Goal: Feedback & Contribution: Contribute content

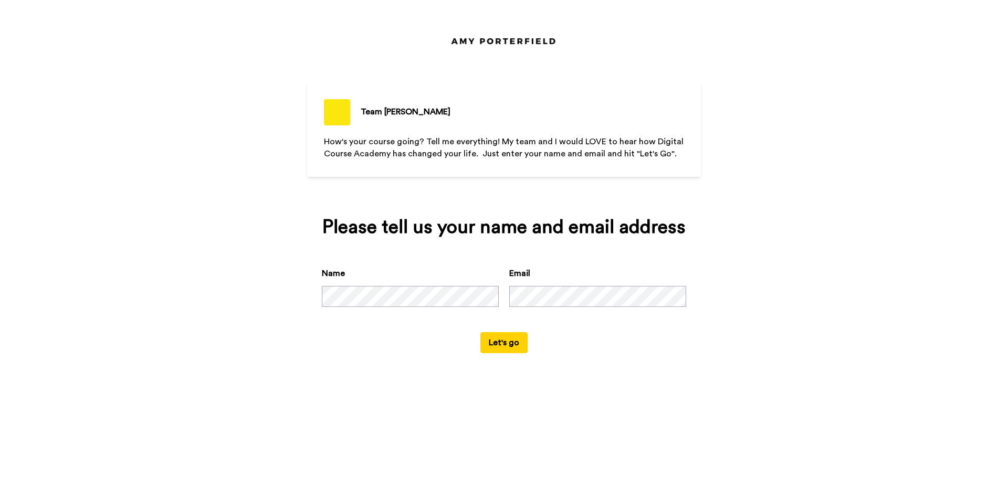
click at [514, 342] on button "Let's go" at bounding box center [503, 342] width 47 height 21
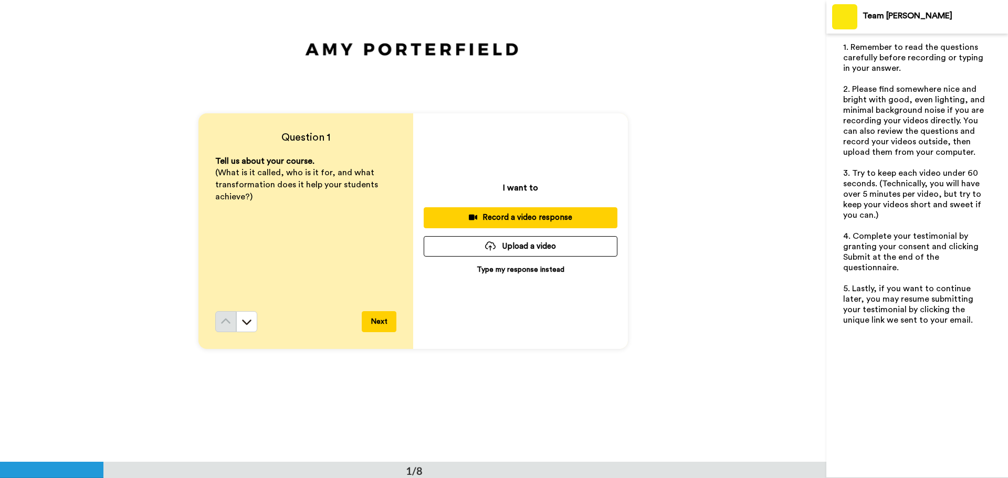
click at [523, 267] on p "Type my response instead" at bounding box center [521, 270] width 88 height 10
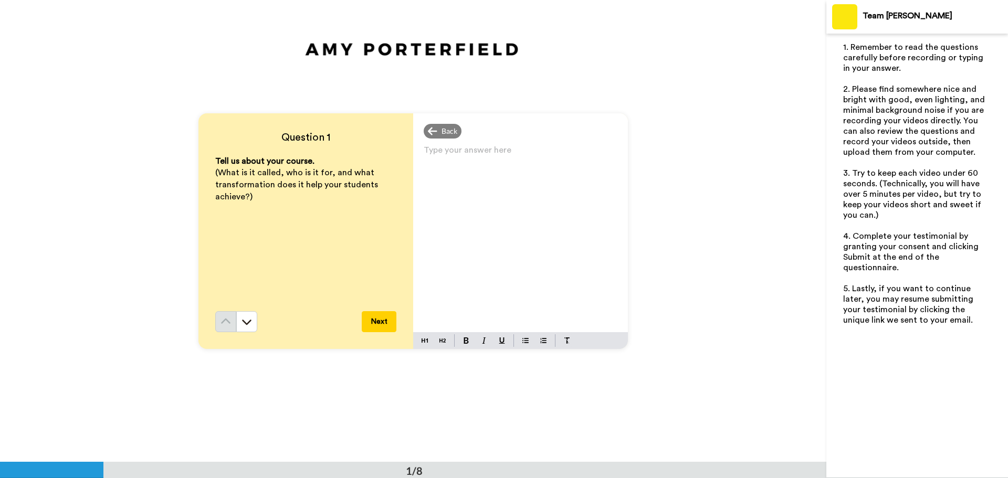
click at [505, 178] on div "Type your answer here ﻿" at bounding box center [520, 238] width 215 height 190
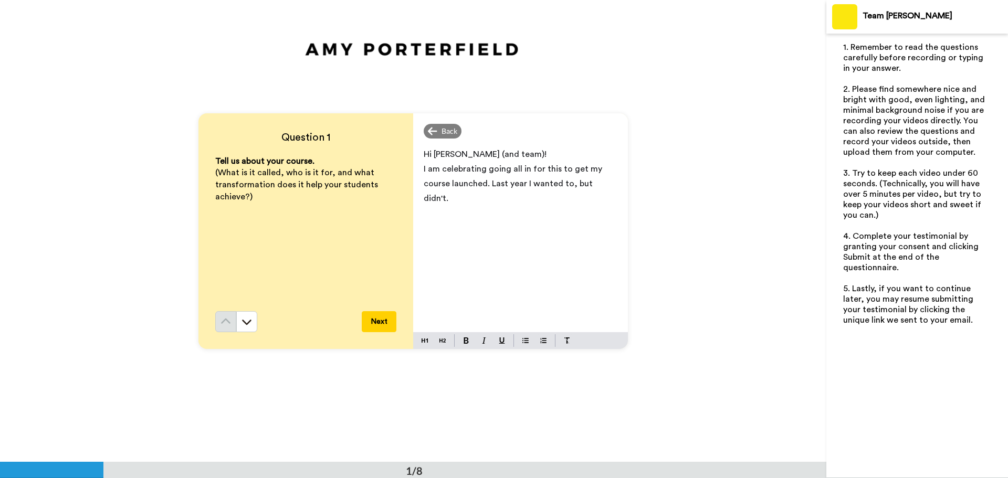
click at [562, 183] on span "I am celebrating going all in for this to get my course launched. Last year I w…" at bounding box center [514, 184] width 181 height 38
click at [563, 181] on span "I am celebrating going all in for this to get my course launched. Last year I w…" at bounding box center [514, 184] width 181 height 38
click at [565, 184] on span "I am celebrating going all in for this to get my course launched. Last year I w…" at bounding box center [514, 184] width 181 height 38
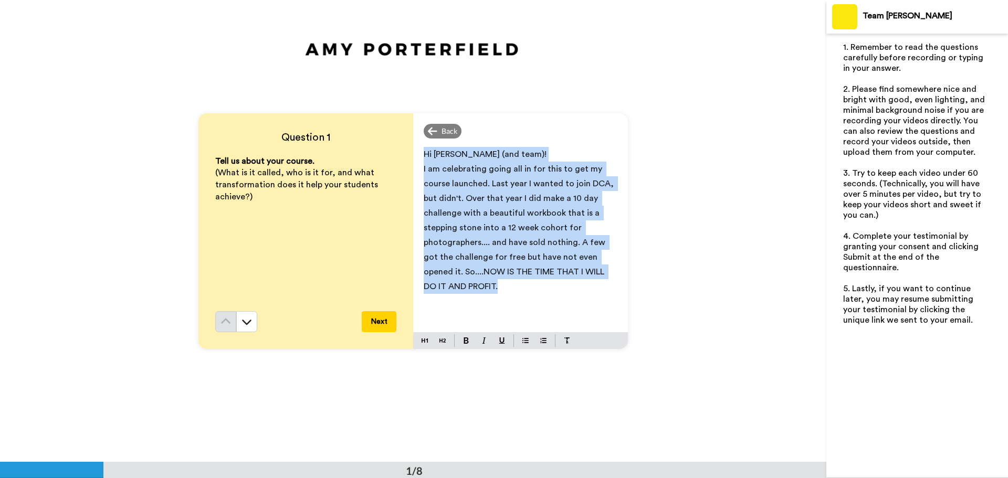
click at [419, 155] on div "Hi [PERSON_NAME] (and team)! I am celebrating going all in for this to get my c…" at bounding box center [520, 238] width 215 height 190
copy div "Hi [PERSON_NAME] (and team)! I am celebrating going all in for this to get my c…"
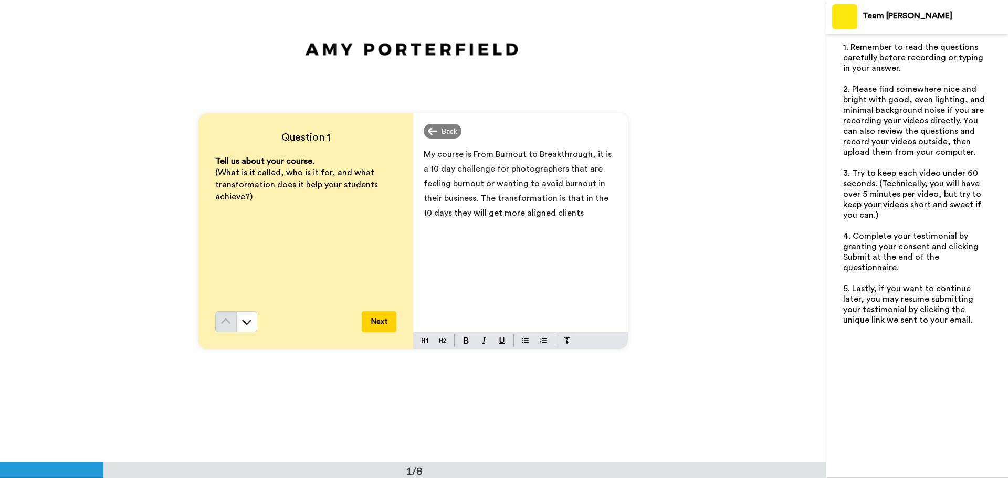
drag, startPoint x: 556, startPoint y: 213, endPoint x: 454, endPoint y: 216, distance: 101.9
click at [454, 216] on p "My course is From Burnout to Breakthrough, it is a 10 day challenge for photogr…" at bounding box center [521, 183] width 194 height 73
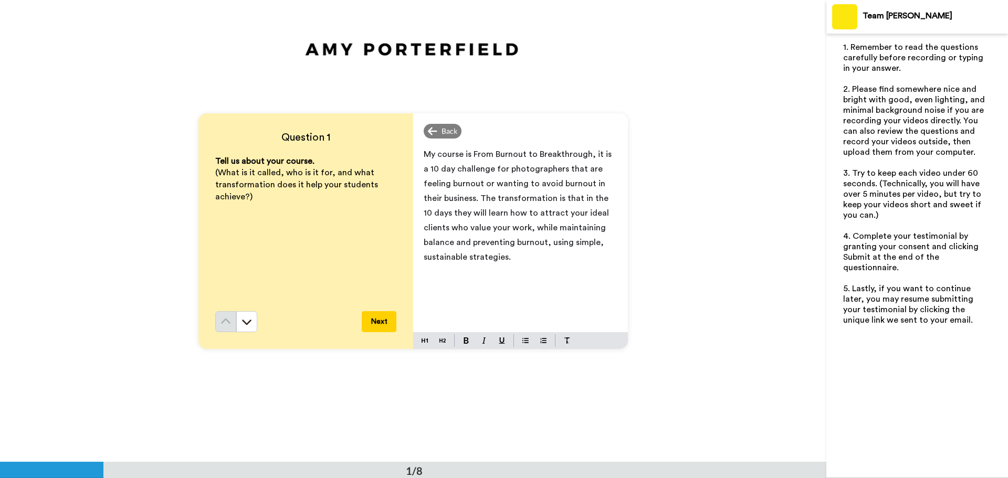
click at [547, 212] on span "My course is From Burnout to Breakthrough, it is a 10 day challenge for photogr…" at bounding box center [519, 205] width 190 height 111
click at [373, 322] on button "Next" at bounding box center [379, 321] width 35 height 21
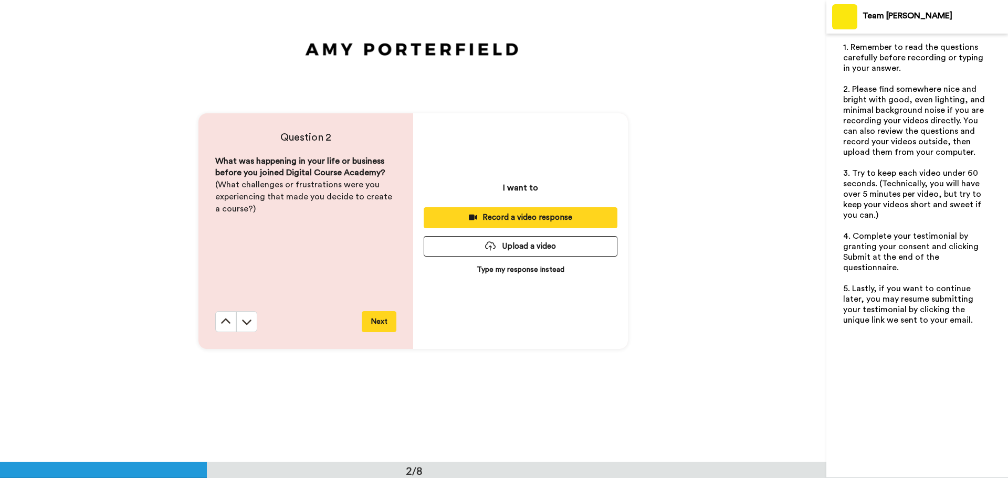
scroll to position [463, 0]
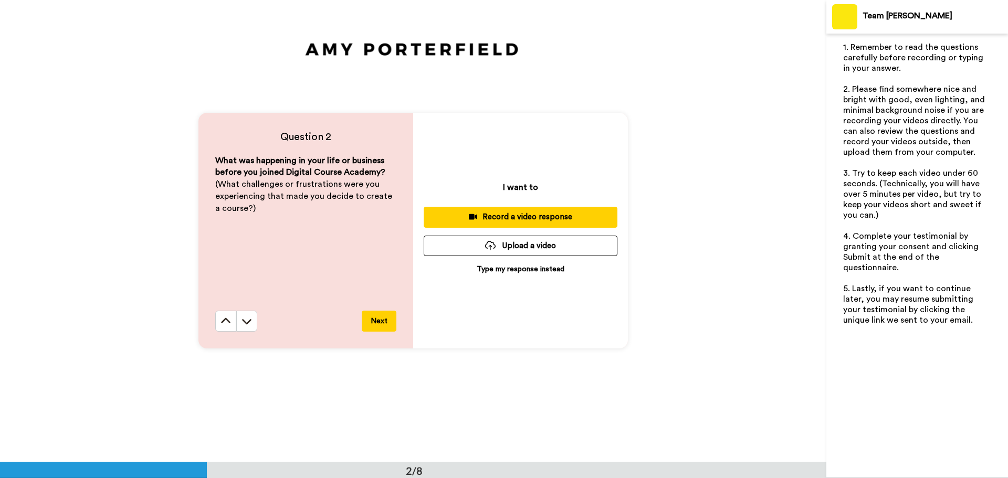
click at [502, 268] on p "Type my response instead" at bounding box center [521, 269] width 88 height 10
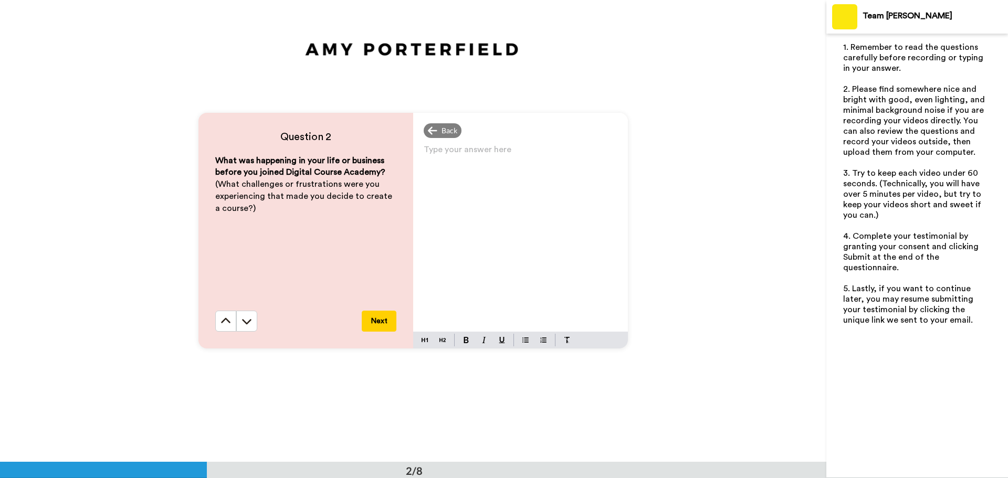
click at [444, 180] on div "Type your answer here ﻿" at bounding box center [520, 237] width 215 height 190
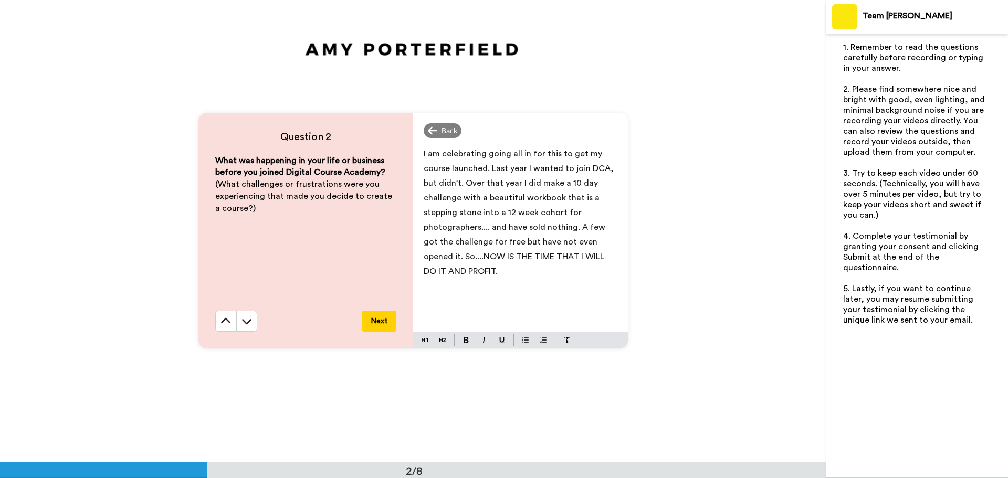
click at [478, 227] on span "I am celebrating going all in for this to get my course launched. Last year I w…" at bounding box center [520, 213] width 192 height 126
drag, startPoint x: 506, startPoint y: 272, endPoint x: 462, endPoint y: 256, distance: 47.2
click at [462, 256] on p "I am celebrating going all in for this to get my course launched. Last year I w…" at bounding box center [521, 212] width 194 height 132
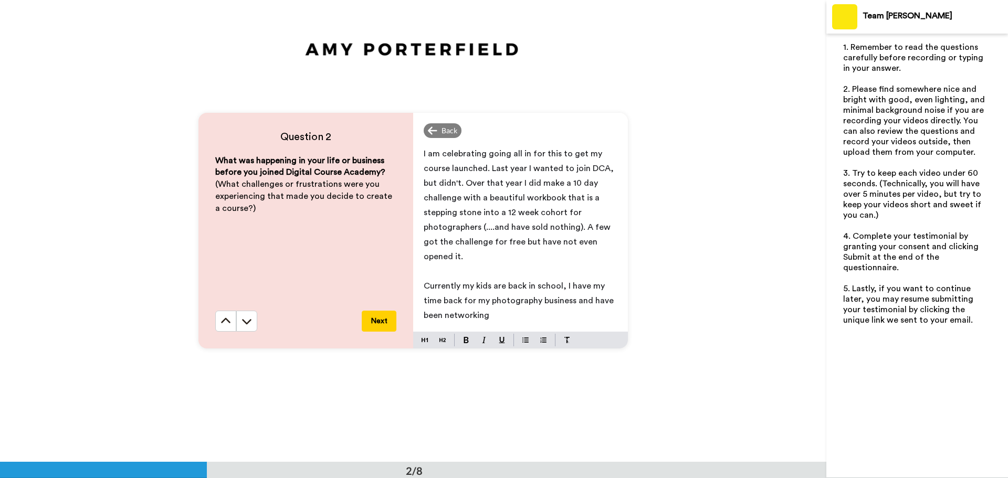
click at [590, 299] on span "Currently my kids are back in school, I have my time back for my photography bu…" at bounding box center [520, 301] width 192 height 38
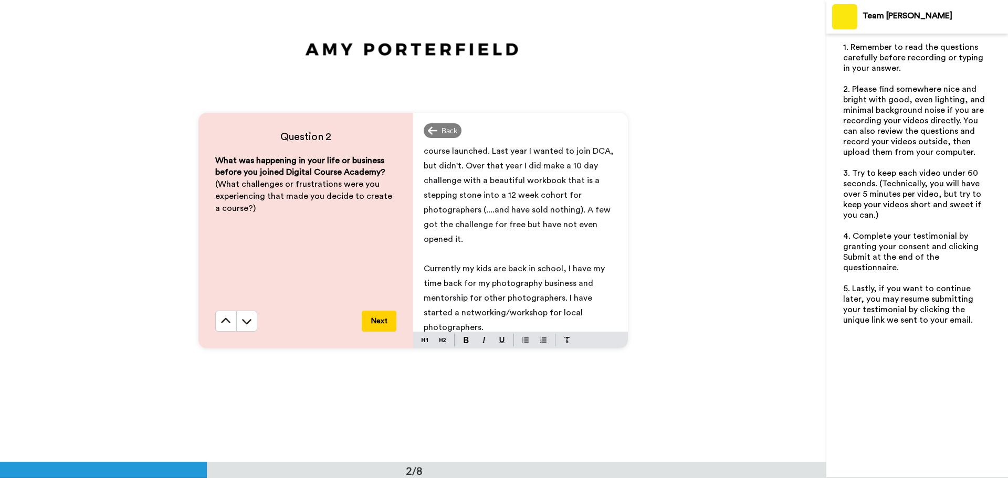
click at [584, 297] on span "Currently my kids are back in school, I have my time back for my photography bu…" at bounding box center [515, 298] width 183 height 67
click at [488, 313] on span "Currently my kids are back in school, I have my time back for my photography bu…" at bounding box center [521, 298] width 195 height 67
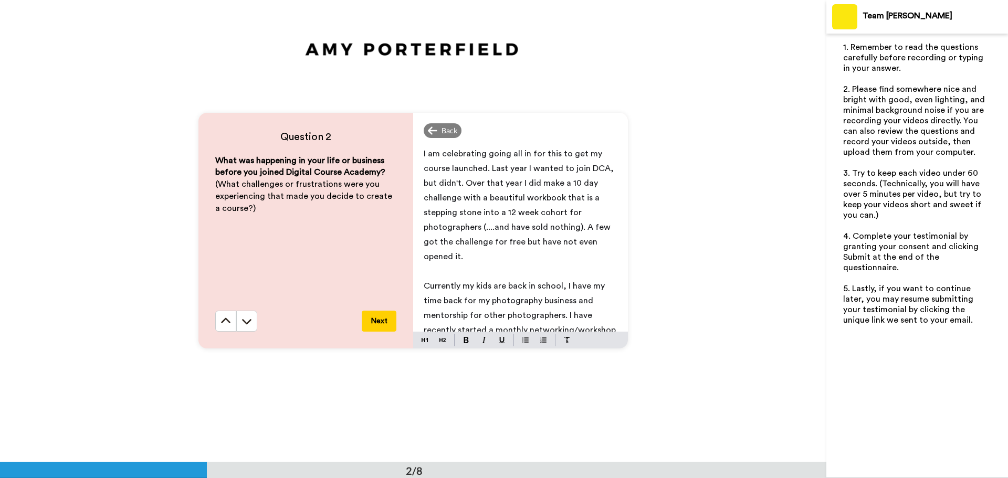
scroll to position [25, 0]
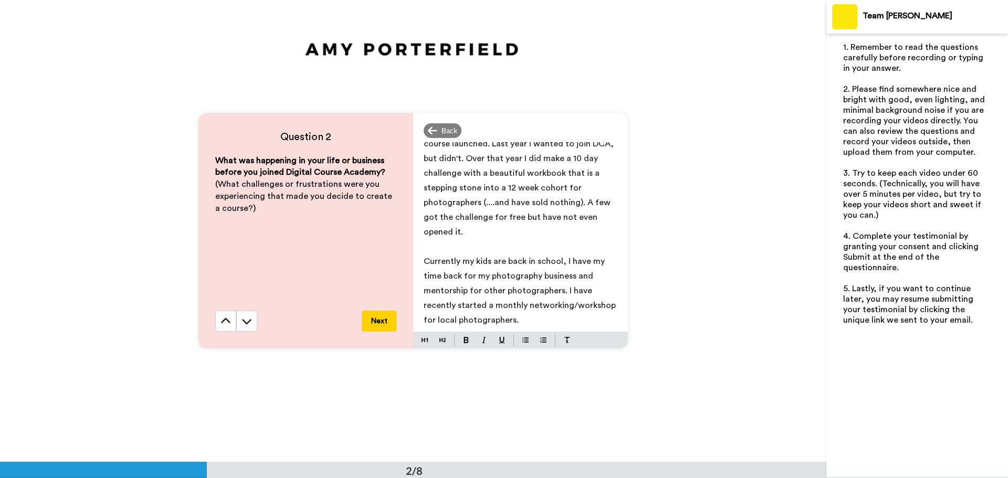
click at [539, 314] on p "Currently my kids are back in school, I have my time back for my photography bu…" at bounding box center [521, 290] width 194 height 73
click at [560, 262] on span "Currently my kids are back in school, I have my time back for my photography bu…" at bounding box center [521, 290] width 194 height 67
click at [537, 318] on p "Currently my kids are back in school, I have my time back for my photography bu…" at bounding box center [521, 290] width 194 height 73
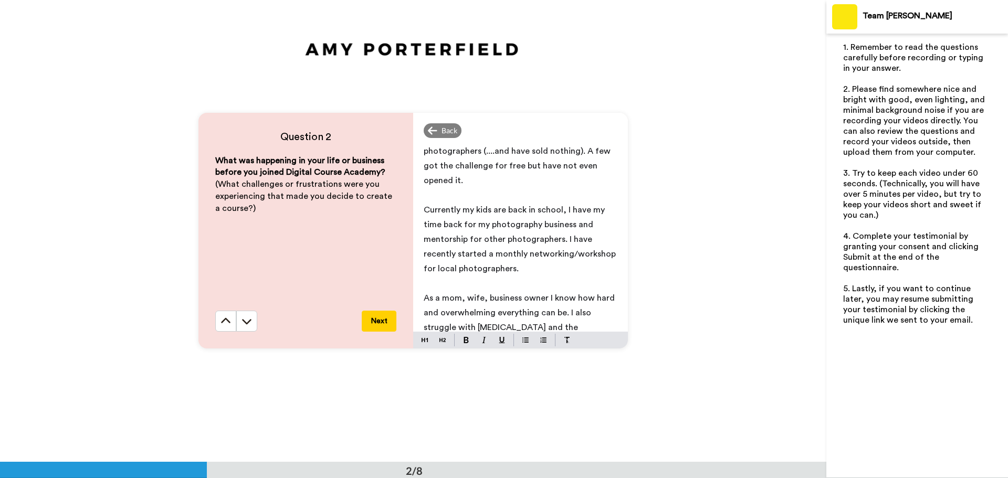
scroll to position [91, 0]
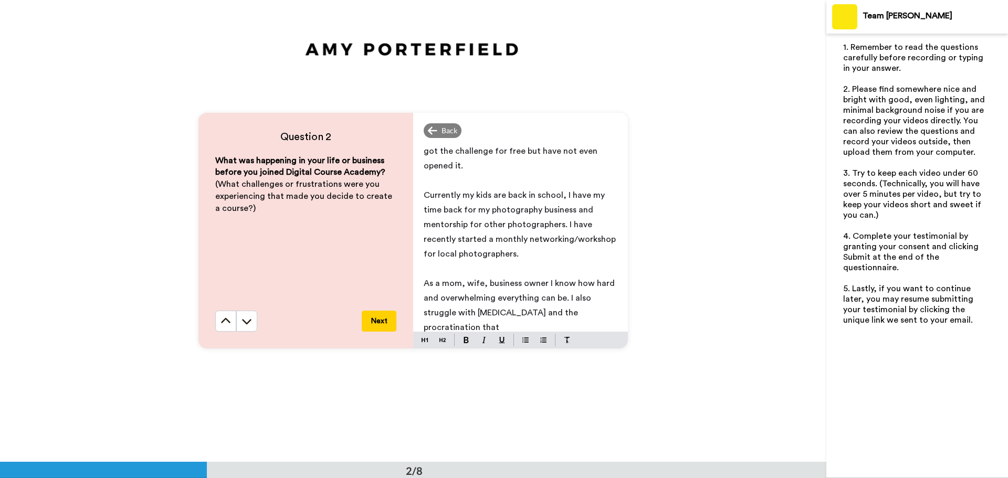
click at [467, 329] on span "As a mom, wife, business owner I know how hard and overwhelming everything can …" at bounding box center [520, 305] width 193 height 52
click at [559, 326] on p "As a mom, wife, business owner I know how hard and overwhelming everything can …" at bounding box center [521, 305] width 194 height 59
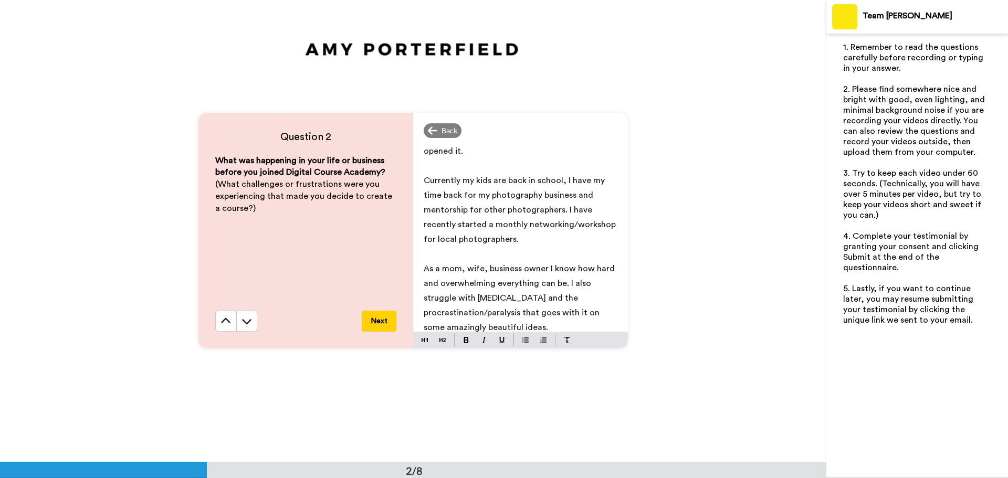
click at [514, 313] on span "As a mom, wife, business owner I know how hard and overwhelming everything can …" at bounding box center [520, 298] width 193 height 67
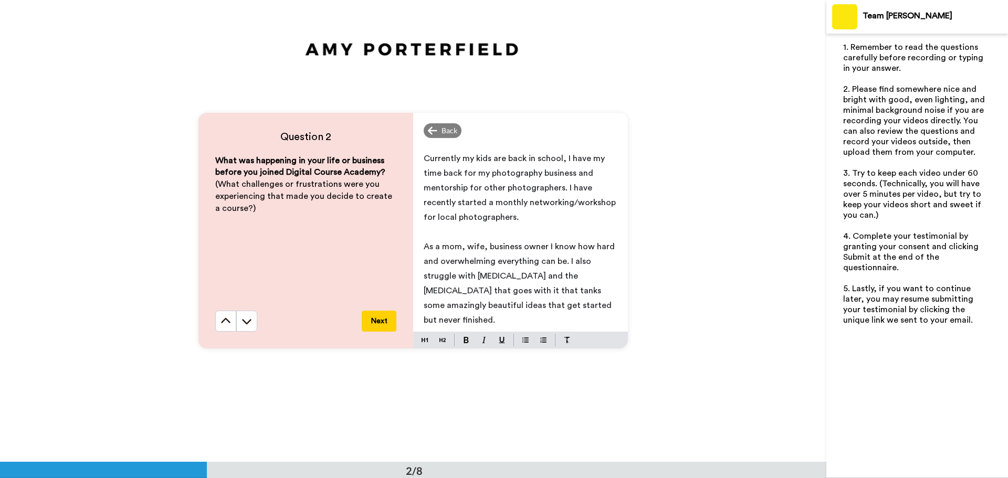
drag, startPoint x: 482, startPoint y: 316, endPoint x: 420, endPoint y: 241, distance: 96.9
click at [420, 241] on div "I am celebrating going all in for this to get my course launched. Last year I w…" at bounding box center [520, 237] width 215 height 190
copy span "As a mom, wife, business owner I know how hard and overwhelming everything can …"
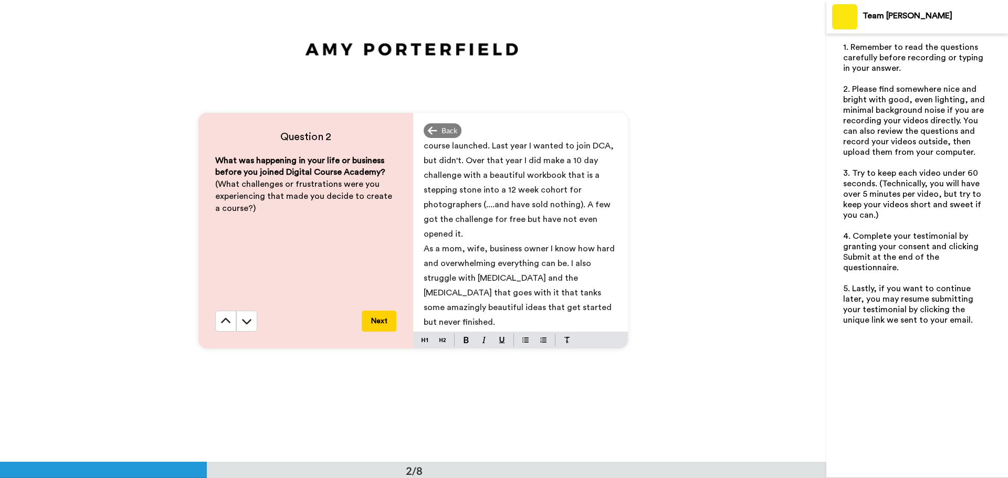
scroll to position [24, 0]
drag, startPoint x: 479, startPoint y: 322, endPoint x: 422, endPoint y: 250, distance: 92.2
click at [424, 250] on p "As a mom, wife, business owner I know how hard and overwhelming everything can …" at bounding box center [521, 284] width 194 height 88
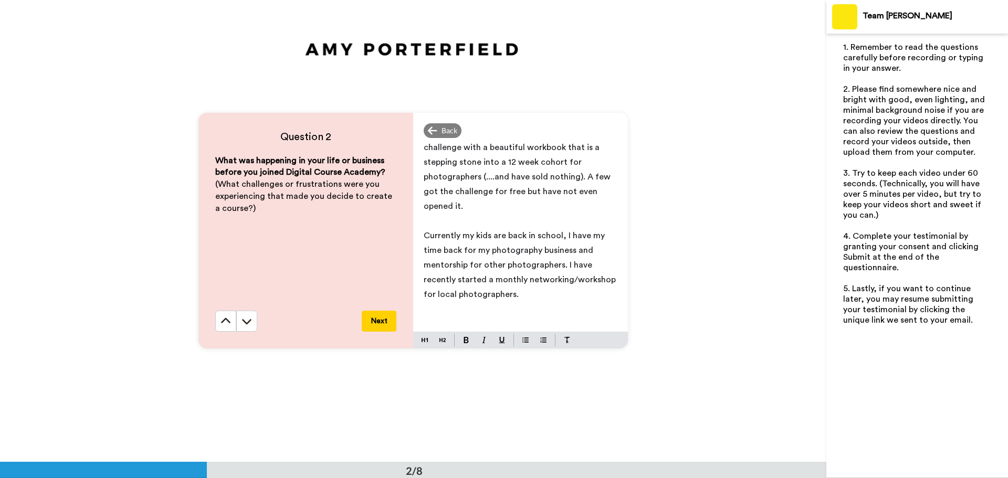
scroll to position [157, 0]
drag, startPoint x: 521, startPoint y: 289, endPoint x: 419, endPoint y: 233, distance: 116.3
click at [419, 233] on div "As a mom, wife, business owner I know how hard and overwhelming everything can …" at bounding box center [520, 237] width 215 height 190
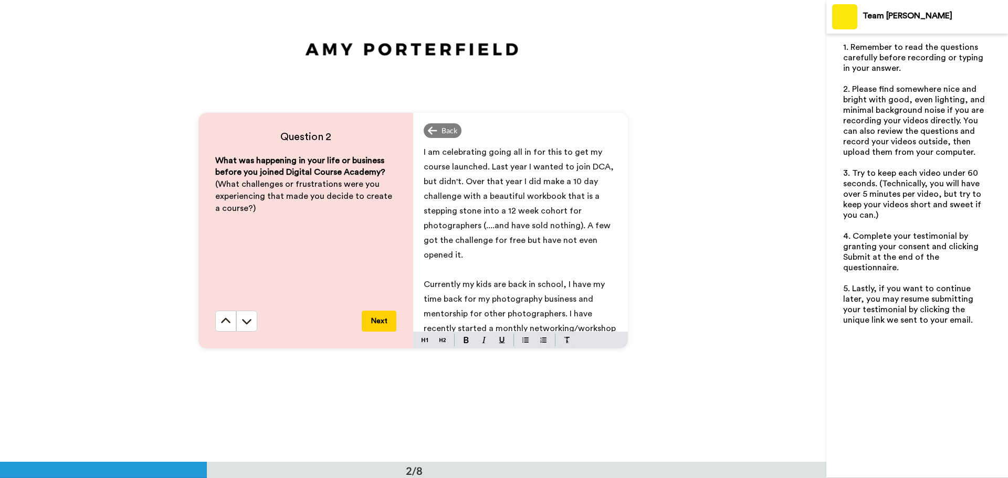
scroll to position [0, 0]
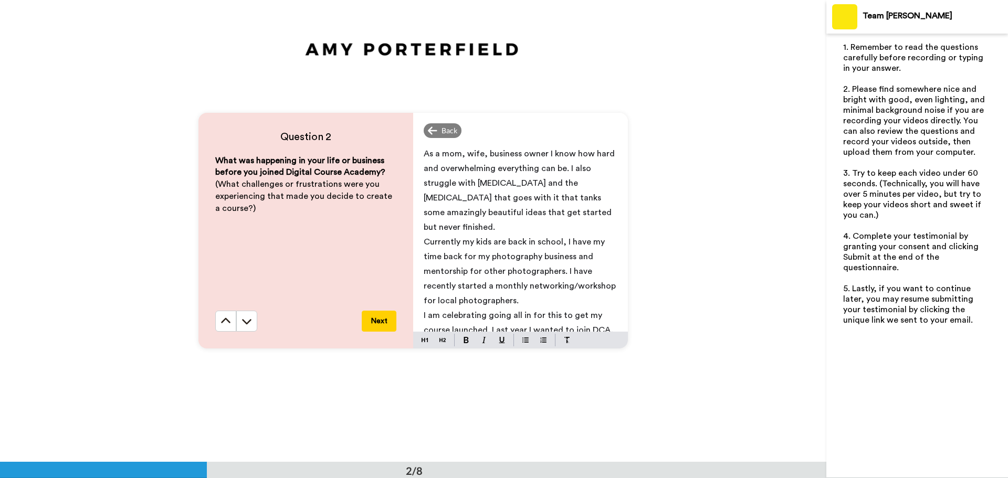
click at [521, 222] on p "As a mom, wife, business owner I know how hard and overwhelming everything can …" at bounding box center [521, 190] width 194 height 88
click at [532, 319] on p "Currently my kids are back in school, I have my time back for my photography bu…" at bounding box center [521, 285] width 194 height 73
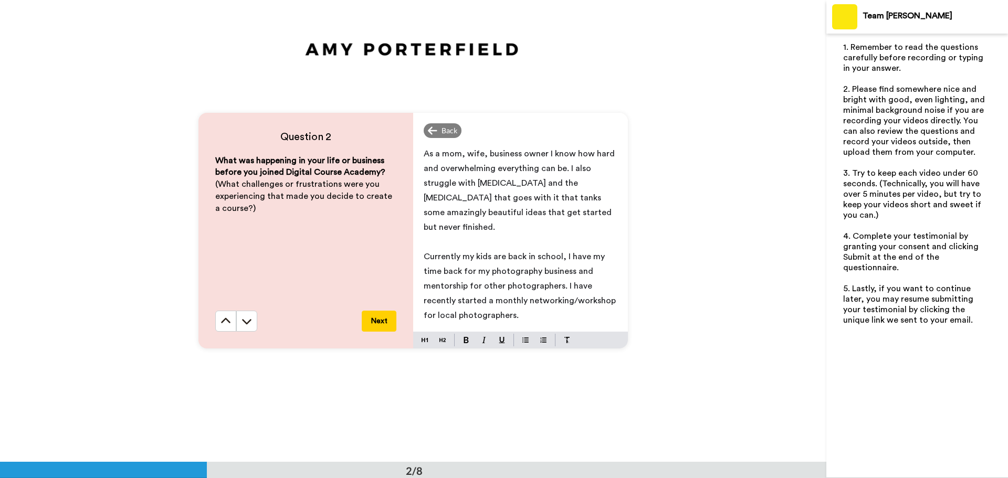
click at [559, 257] on span "Currently my kids are back in school, I have my time back for my photography bu…" at bounding box center [521, 286] width 194 height 67
click at [531, 314] on p "Currently my kids are back in school (yay!) and I have my time back for my phot…" at bounding box center [521, 285] width 194 height 73
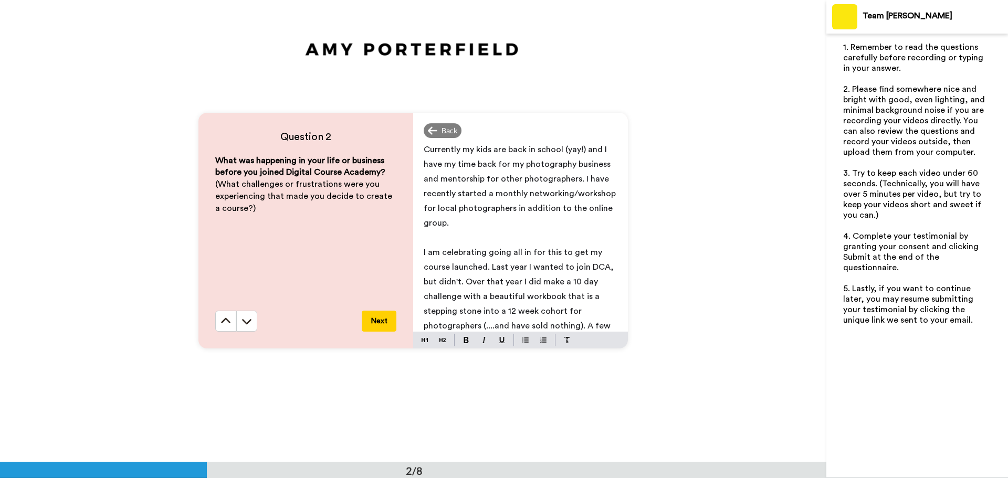
scroll to position [108, 0]
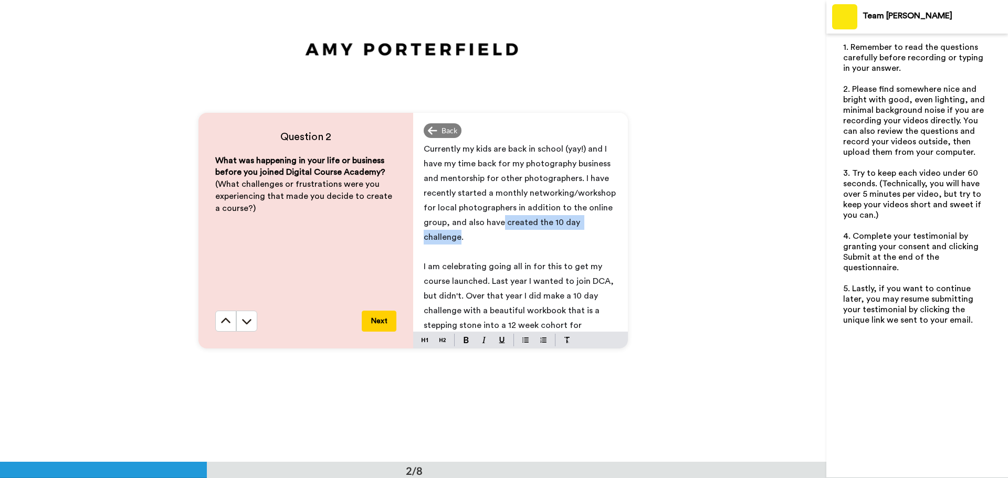
drag, startPoint x: 457, startPoint y: 238, endPoint x: 499, endPoint y: 224, distance: 44.3
click at [499, 224] on span "Currently my kids are back in school (yay!) and I have my time back for my phot…" at bounding box center [521, 193] width 194 height 97
click at [475, 254] on p "﻿" at bounding box center [521, 252] width 194 height 15
drag, startPoint x: 467, startPoint y: 240, endPoint x: 447, endPoint y: 227, distance: 23.9
click at [447, 227] on p "Currently my kids are back in school (yay!) and I have my time back for my phot…" at bounding box center [521, 193] width 194 height 103
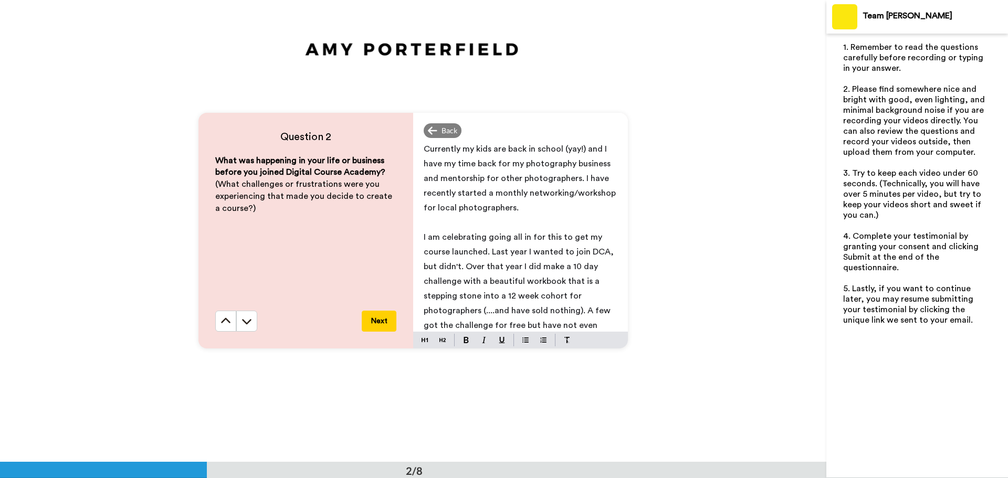
click at [421, 192] on div "As a mom, wife, business owner I know how hard and overwhelming everything can …" at bounding box center [520, 237] width 215 height 190
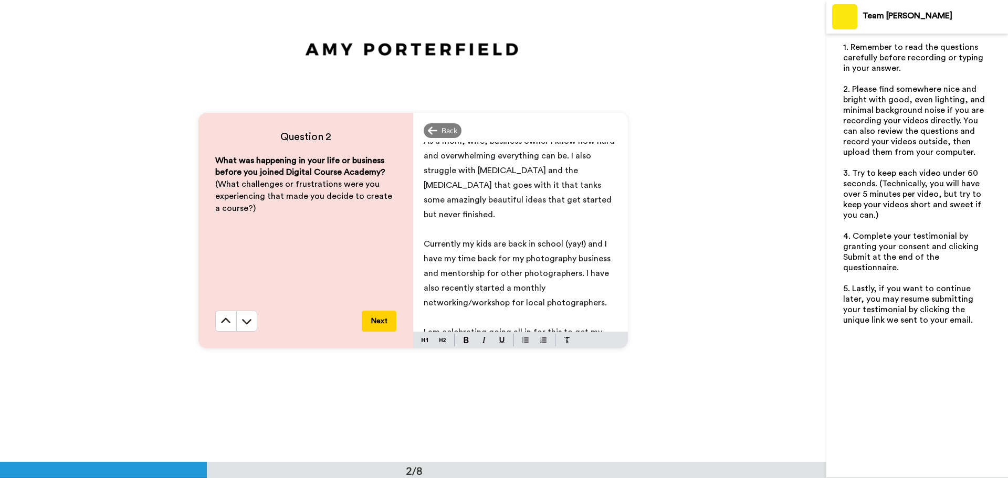
scroll to position [0, 0]
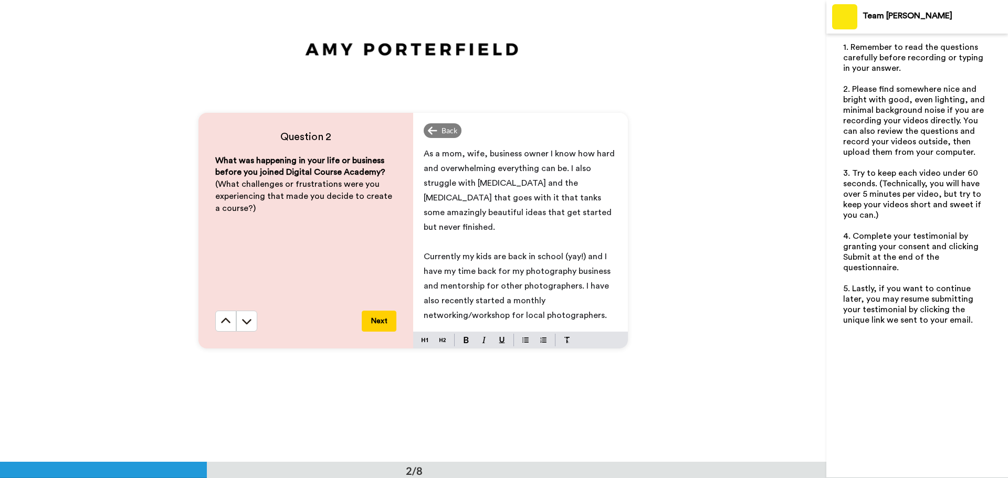
click at [499, 229] on p "As a mom, wife, business owner I know how hard and overwhelming everything can …" at bounding box center [521, 190] width 194 height 88
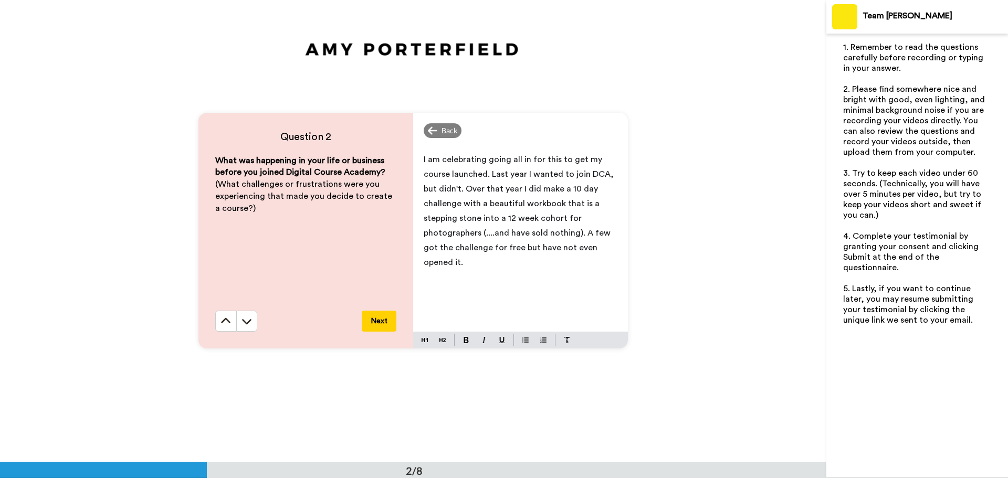
scroll to position [245, 0]
click at [487, 260] on p "I am celebrating going all in for this to get my course launched. Last year I w…" at bounding box center [521, 210] width 194 height 118
drag, startPoint x: 484, startPoint y: 291, endPoint x: 545, endPoint y: 280, distance: 62.9
click at [545, 280] on p "I am celebrating going all in for this to get my course launched. Last year I w…" at bounding box center [521, 224] width 194 height 147
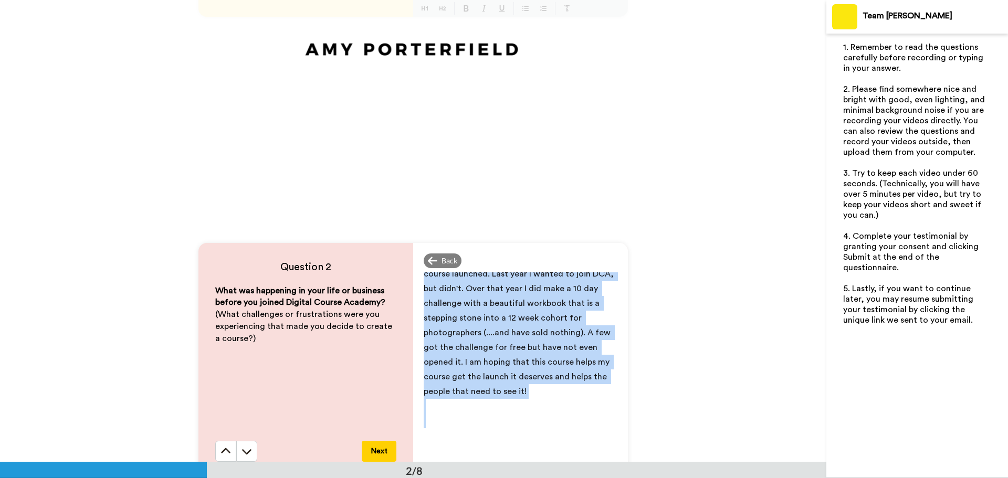
scroll to position [687, 0]
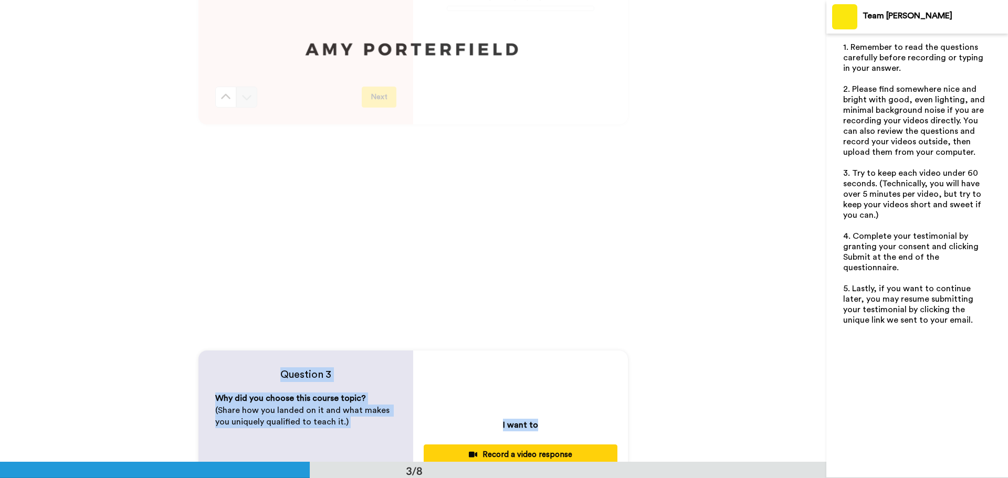
drag, startPoint x: 419, startPoint y: 311, endPoint x: 555, endPoint y: 442, distance: 189.0
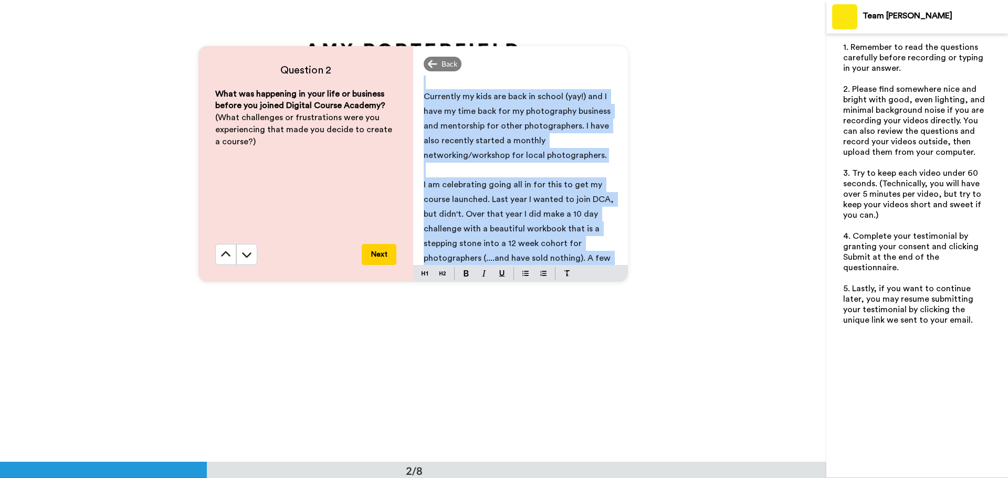
scroll to position [0, 0]
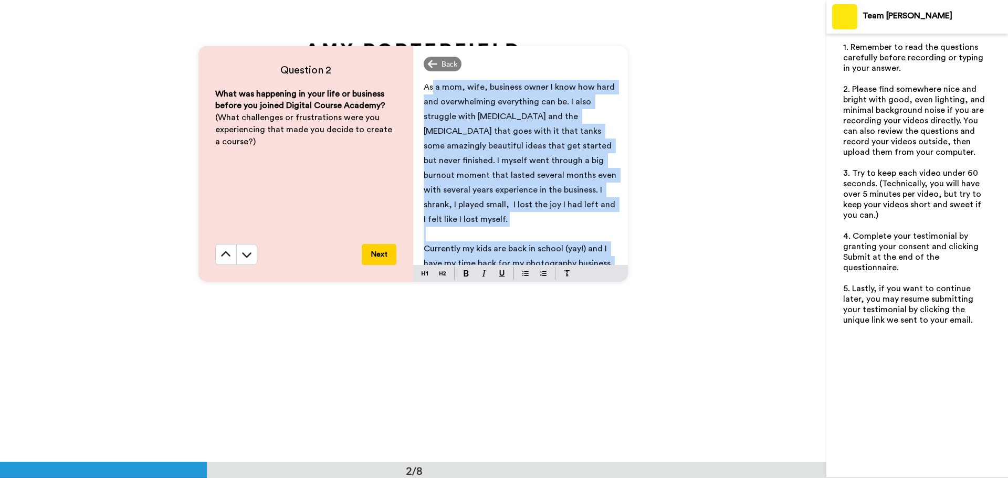
drag, startPoint x: 533, startPoint y: 201, endPoint x: 429, endPoint y: 48, distance: 184.3
click at [429, 48] on div "Back As a mom, wife, business owner I know how hard and overwhelming everything…" at bounding box center [520, 164] width 215 height 236
copy div "Lo i dol, sita, consecte adipi E sedd eiu temp inc utlaboreetdo magnaaliqu eni …"
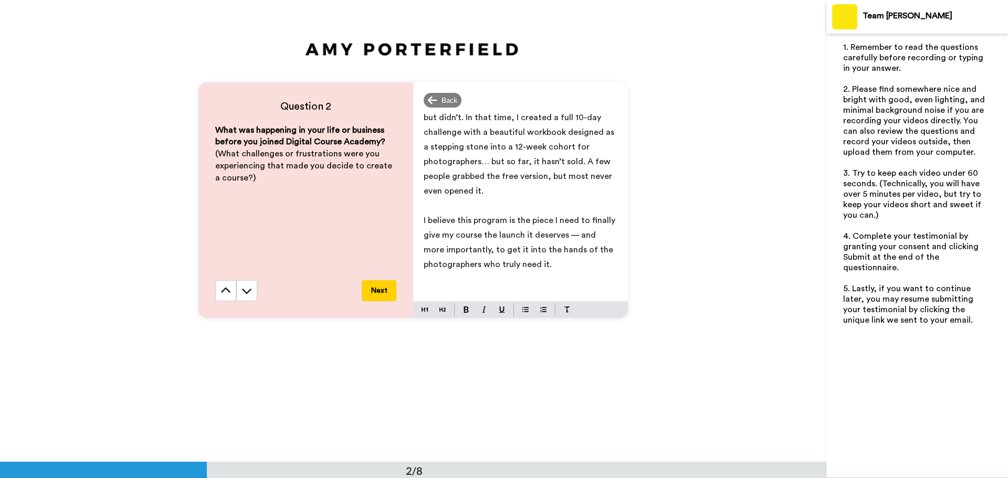
scroll to position [315, 0]
click at [377, 289] on button "Next" at bounding box center [379, 290] width 35 height 21
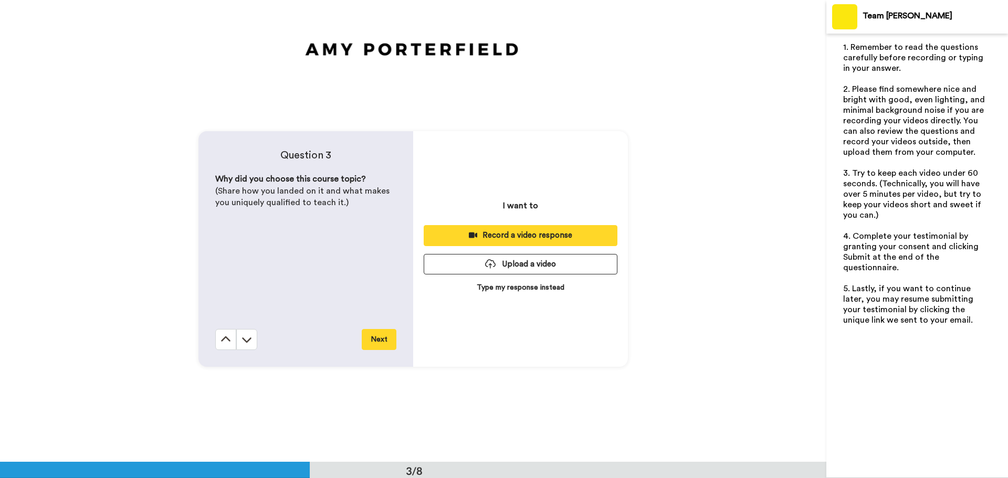
scroll to position [925, 0]
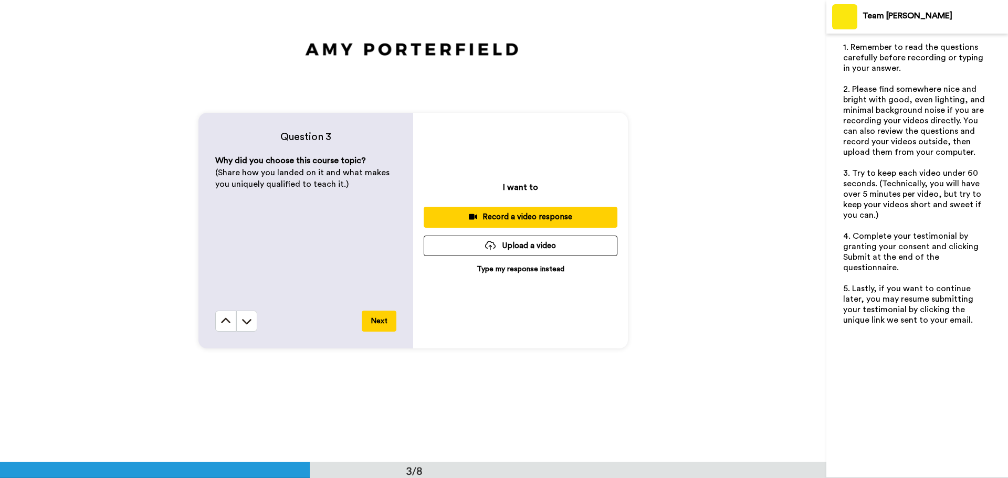
click at [524, 268] on p "Type my response instead" at bounding box center [521, 269] width 88 height 10
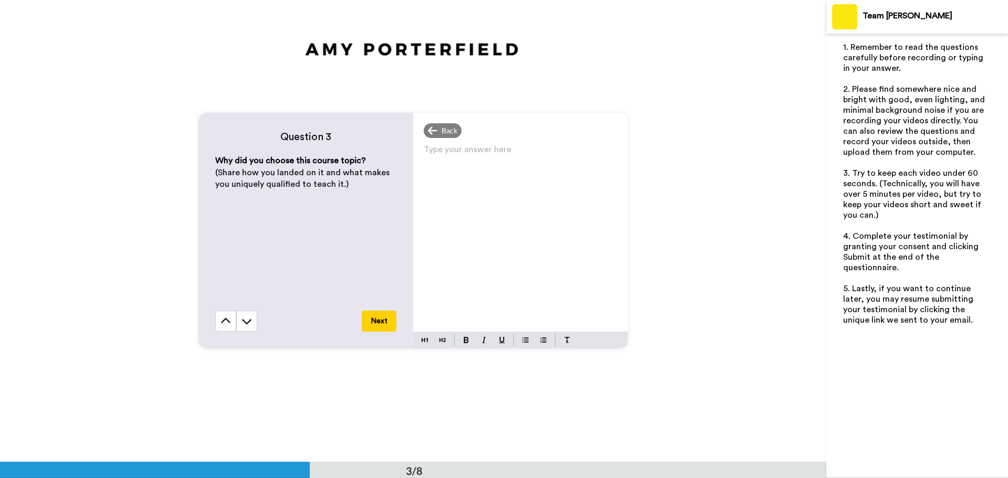
click at [485, 219] on div "Type your answer here ﻿" at bounding box center [520, 237] width 215 height 190
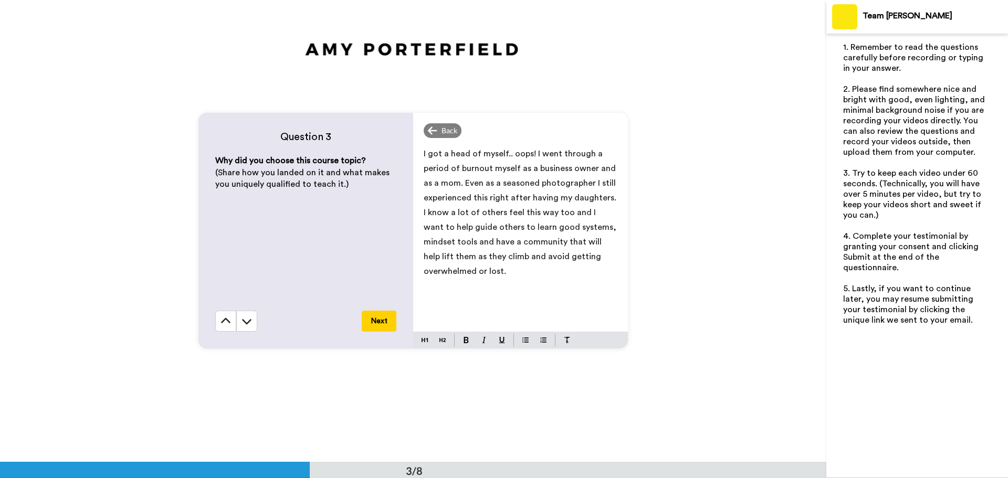
click at [378, 321] on button "Next" at bounding box center [379, 321] width 35 height 21
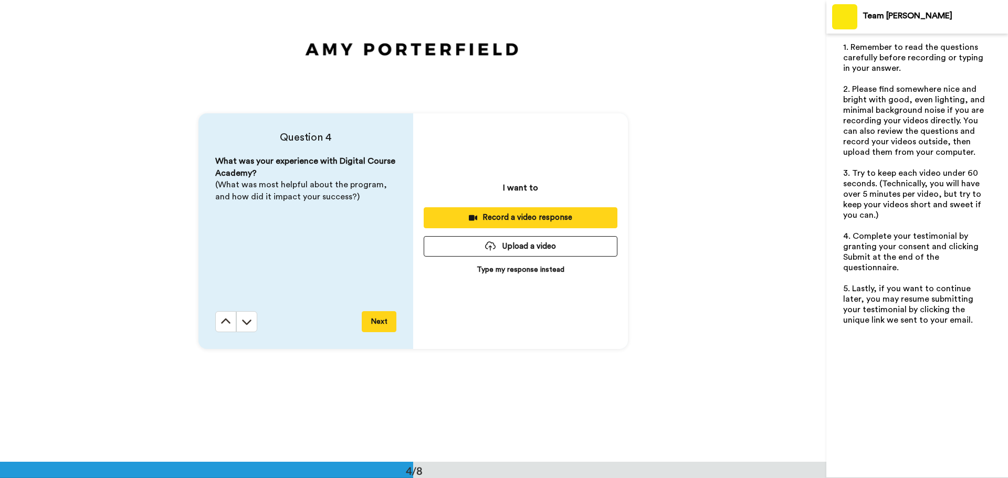
scroll to position [1386, 0]
click at [488, 270] on p "Type my response instead" at bounding box center [521, 269] width 88 height 10
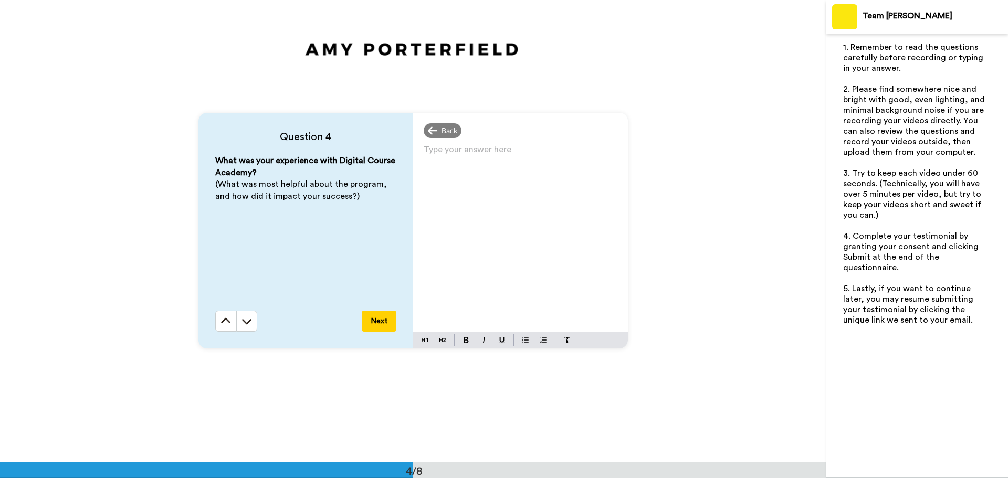
click at [454, 180] on div "Type your answer here ﻿" at bounding box center [520, 237] width 215 height 190
drag, startPoint x: 359, startPoint y: 323, endPoint x: 376, endPoint y: 322, distance: 17.4
click at [362, 323] on div "Next" at bounding box center [305, 321] width 181 height 21
click at [376, 322] on button "Next" at bounding box center [379, 321] width 35 height 21
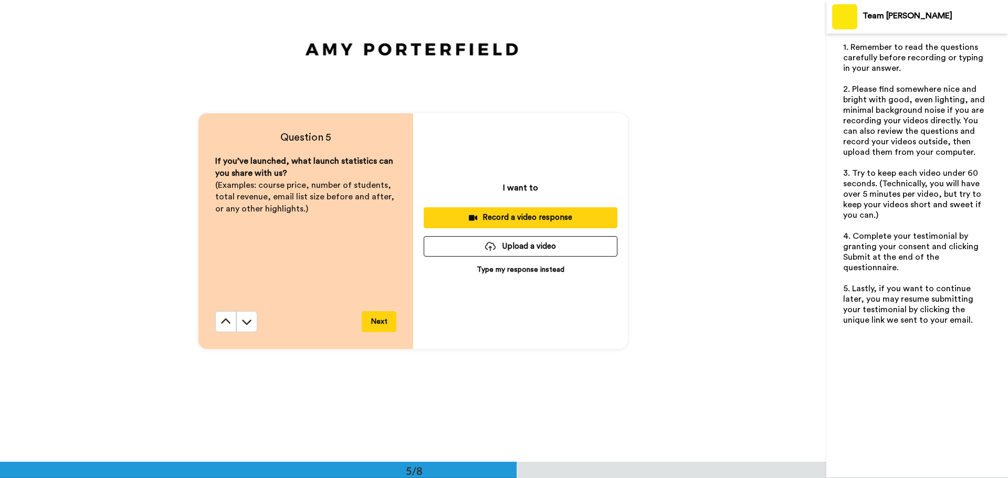
scroll to position [1848, 0]
click at [377, 322] on button "Next" at bounding box center [379, 321] width 35 height 21
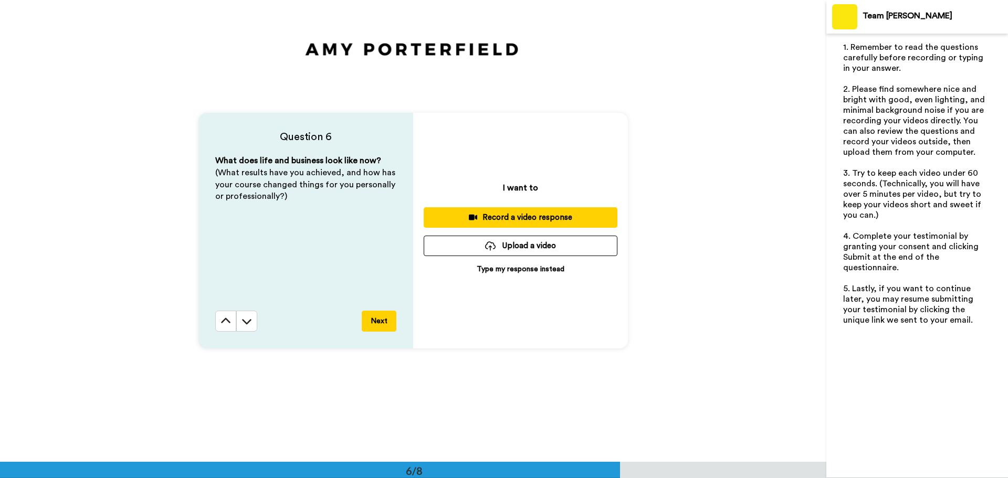
click at [377, 322] on button "Next" at bounding box center [379, 321] width 35 height 21
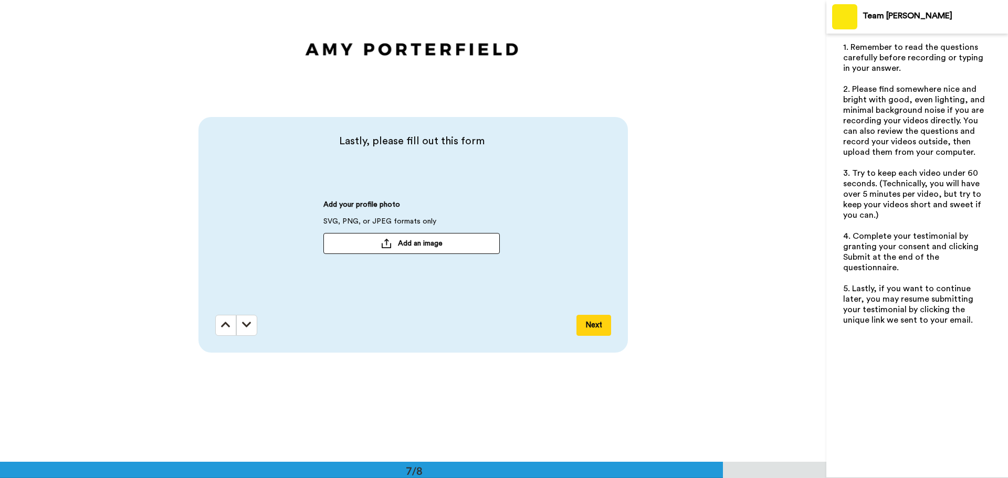
scroll to position [2772, 0]
